Goal: Communication & Community: Answer question/provide support

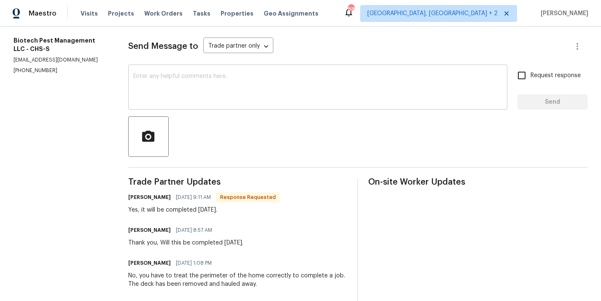
scroll to position [110, 0]
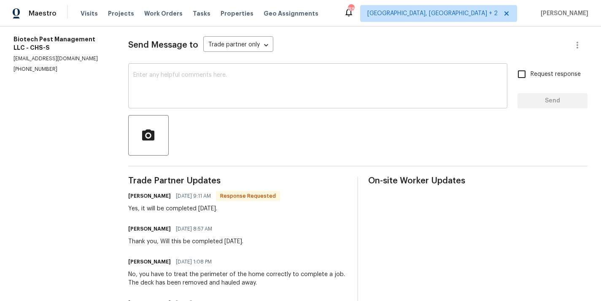
click at [206, 102] on div "x ​" at bounding box center [317, 86] width 379 height 43
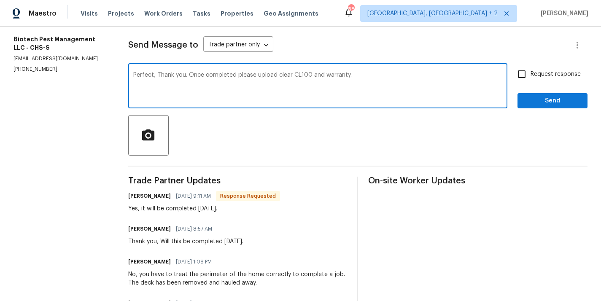
type textarea "Perfect, Thank you. Once completed please upload clear CL100 and warranty."
click at [529, 67] on input "Request response" at bounding box center [522, 74] width 18 height 18
checkbox input "true"
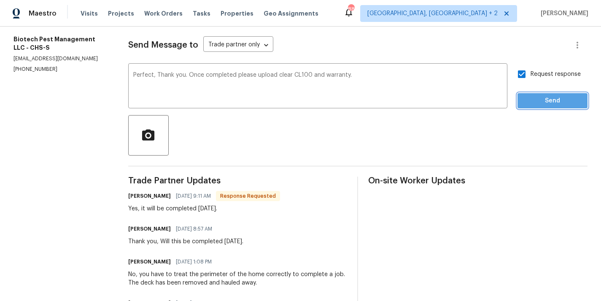
click at [551, 102] on span "Send" at bounding box center [552, 101] width 57 height 11
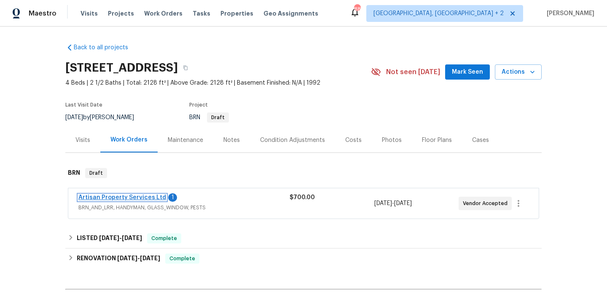
click at [130, 199] on link "Artisan Property Services Ltd" at bounding box center [122, 198] width 88 height 6
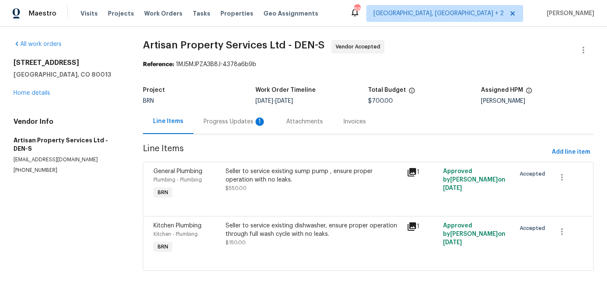
click at [220, 181] on div "Plumbing - Plumbing" at bounding box center [187, 180] width 67 height 8
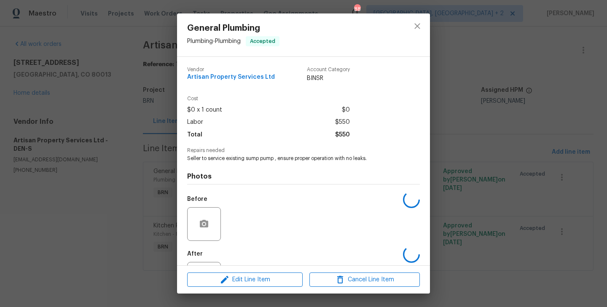
scroll to position [39, 0]
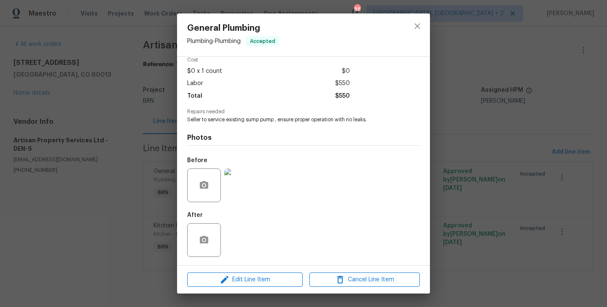
click at [118, 205] on div "General Plumbing Plumbing - Plumbing Accepted Vendor Artisan Property Services …" at bounding box center [303, 153] width 607 height 307
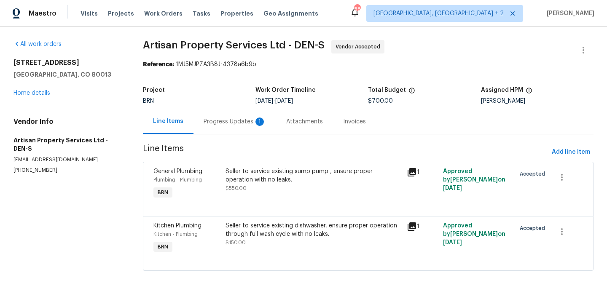
click at [230, 244] on span "$150.00" at bounding box center [236, 242] width 20 height 5
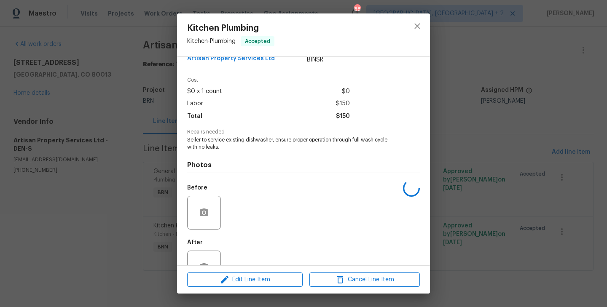
scroll to position [46, 0]
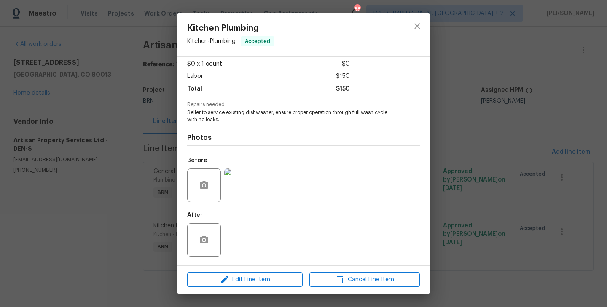
click at [154, 219] on div "Kitchen Plumbing Kitchen - Plumbing Accepted Vendor Artisan Property Services L…" at bounding box center [303, 153] width 607 height 307
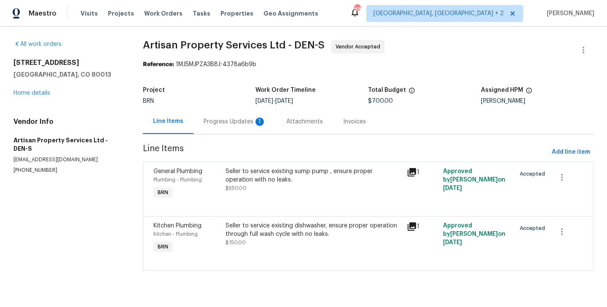
click at [211, 192] on div "General Plumbing Plumbing - Plumbing BRN" at bounding box center [187, 184] width 73 height 39
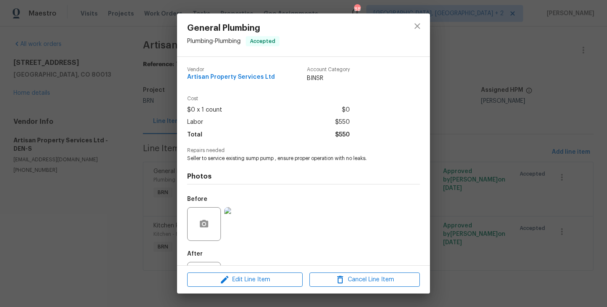
scroll to position [39, 0]
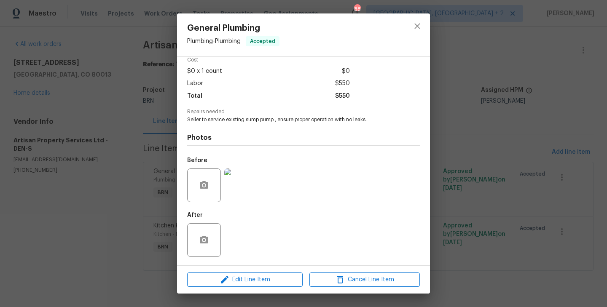
click at [141, 183] on div "General Plumbing Plumbing - Plumbing Accepted Vendor Artisan Property Services …" at bounding box center [303, 153] width 607 height 307
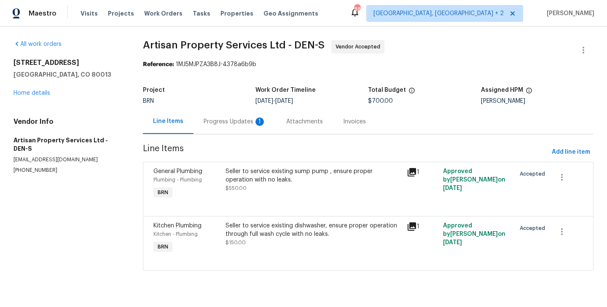
click at [224, 135] on section "Artisan Property Services Ltd - DEN-S Vendor Accepted Reference: 1MJ5MJPZA3B8J-…" at bounding box center [368, 160] width 451 height 241
click at [232, 124] on div "Progress Updates 1" at bounding box center [235, 122] width 62 height 8
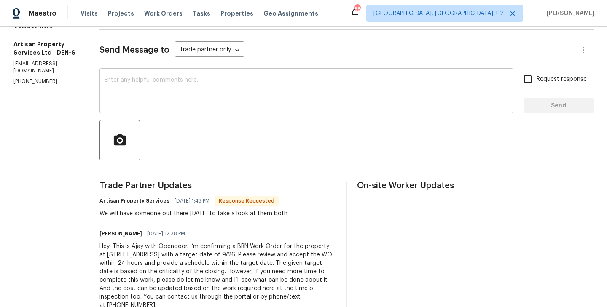
scroll to position [107, 0]
